Goal: Obtain resource: Download file/media

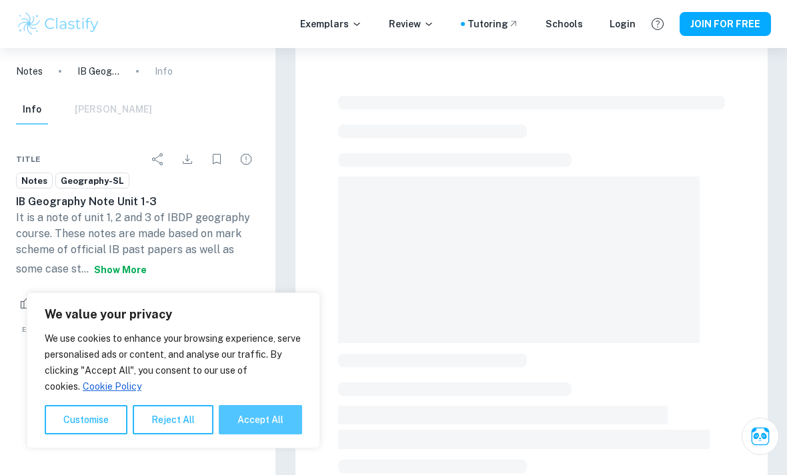
click at [251, 417] on button "Accept All" at bounding box center [260, 419] width 83 height 29
checkbox input "true"
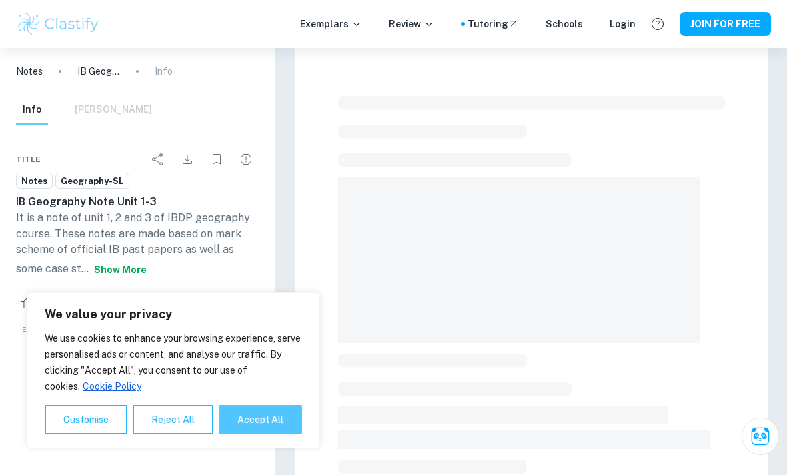
checkbox input "true"
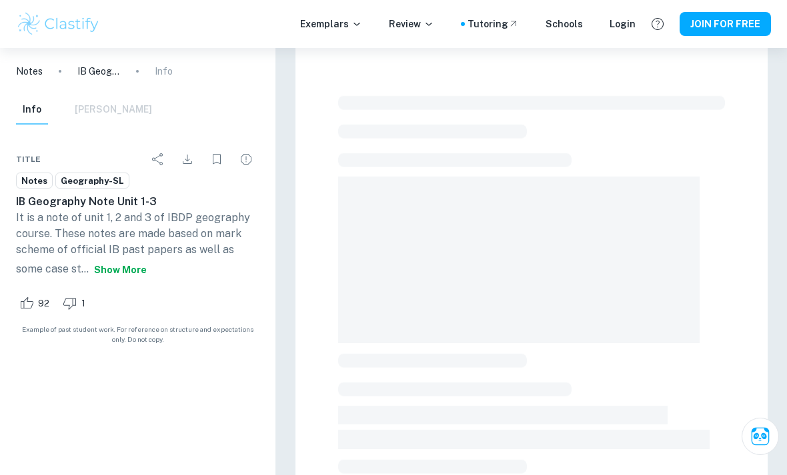
click at [91, 274] on button "Show more" at bounding box center [120, 270] width 63 height 24
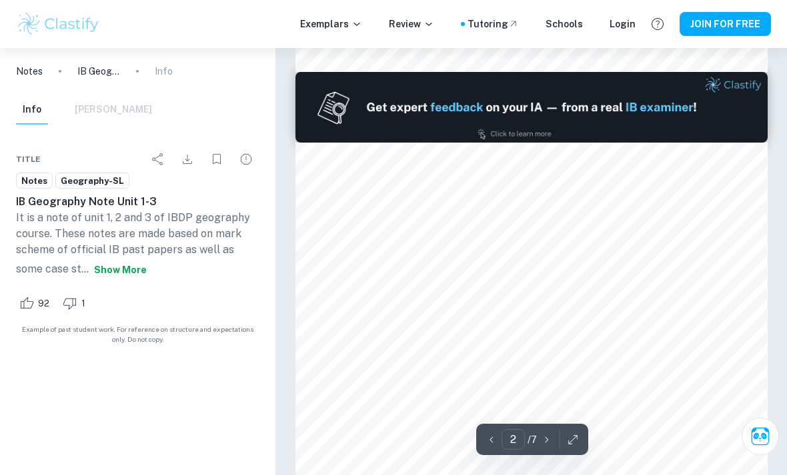
type input "1"
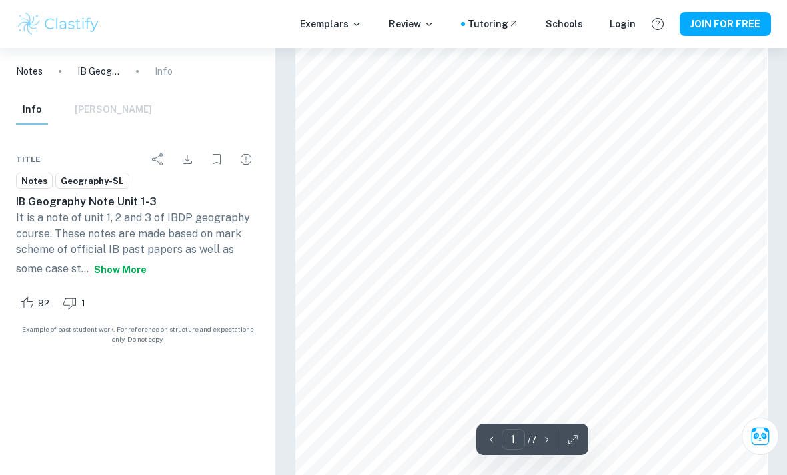
scroll to position [116, 0]
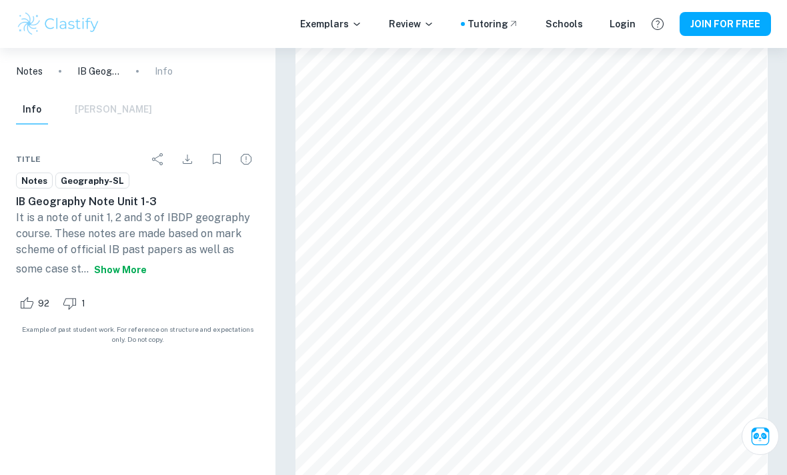
click at [187, 163] on icon "Download" at bounding box center [187, 159] width 9 height 9
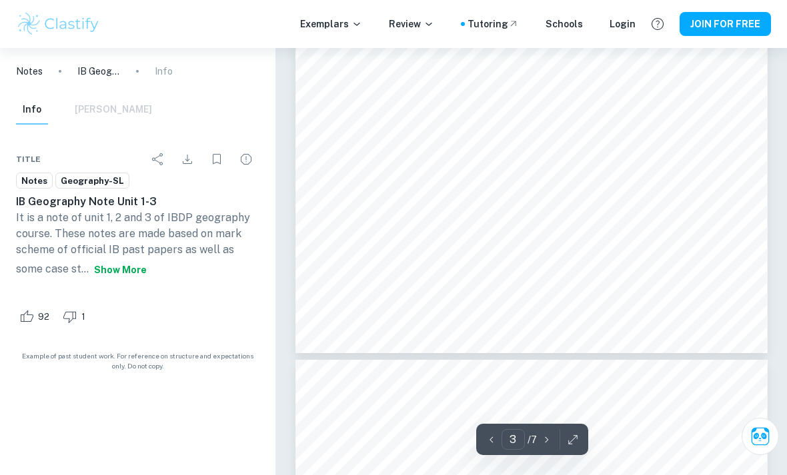
scroll to position [1877, 0]
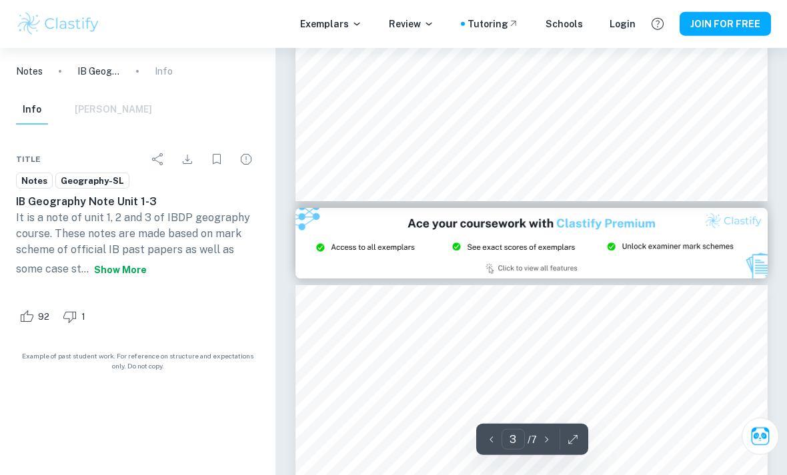
type input "2"
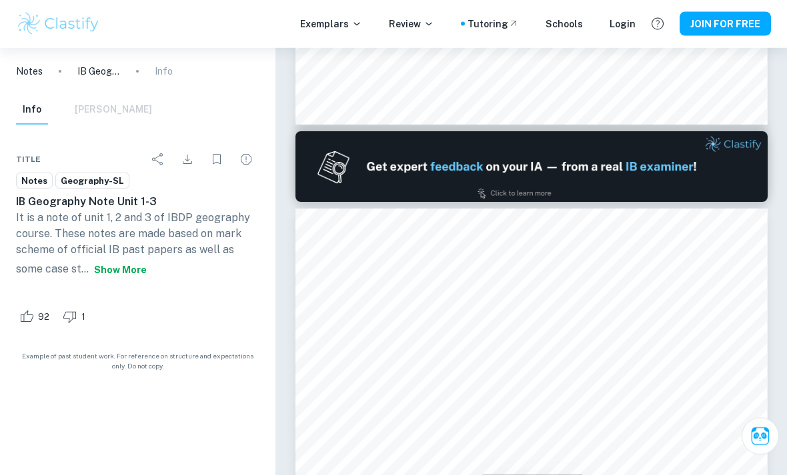
scroll to position [604, 0]
click at [102, 188] on div "Geography-SL" at bounding box center [92, 181] width 74 height 16
